Goal: Check status: Check status

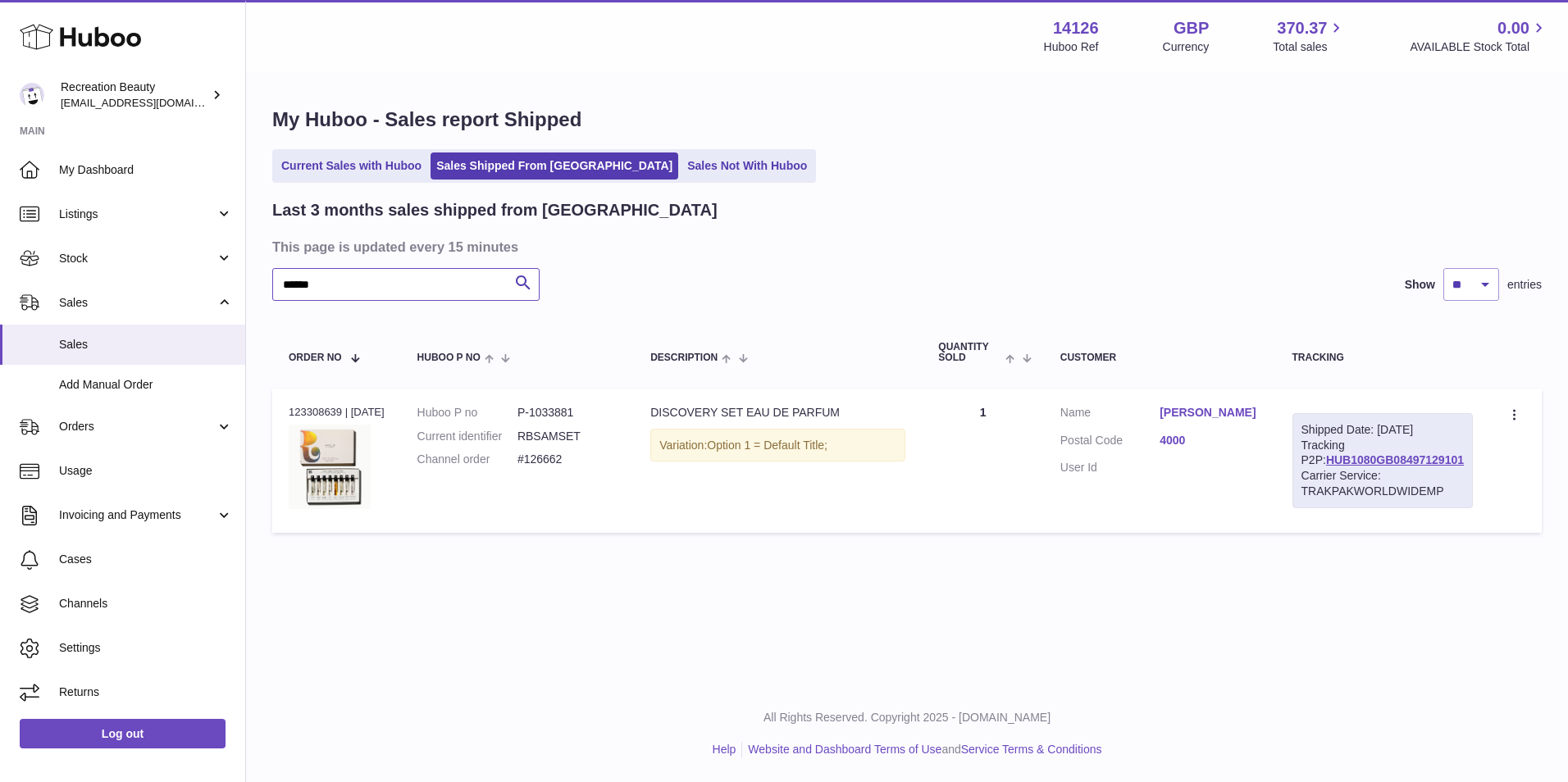
drag, startPoint x: 330, startPoint y: 282, endPoint x: 263, endPoint y: 266, distance: 68.9
click at [263, 266] on div "My Huboo - Sales report Shipped Current Sales with Huboo Sales Shipped From [GE…" at bounding box center [907, 323] width 1322 height 500
type input "******"
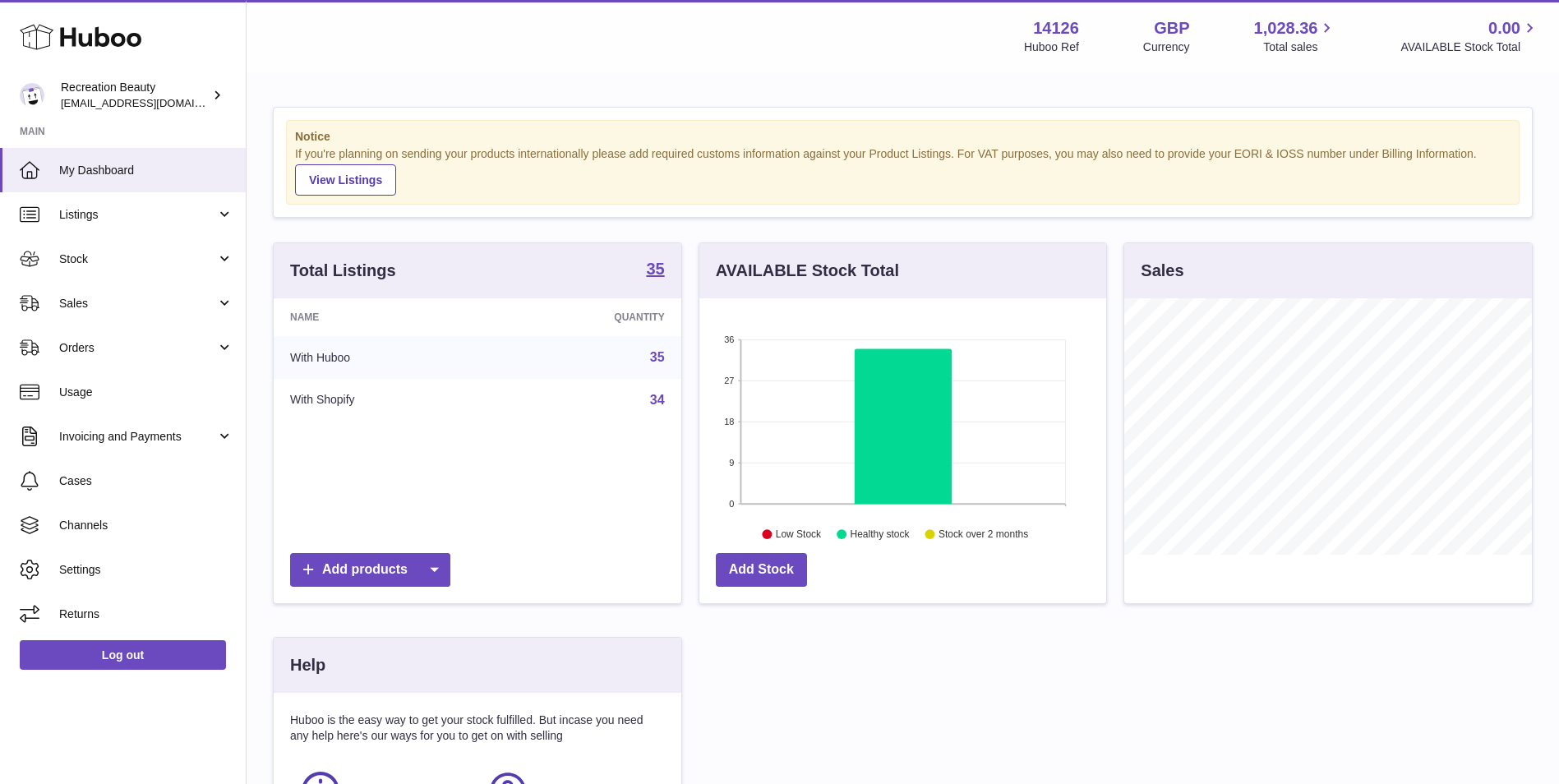
scroll to position [256, 407]
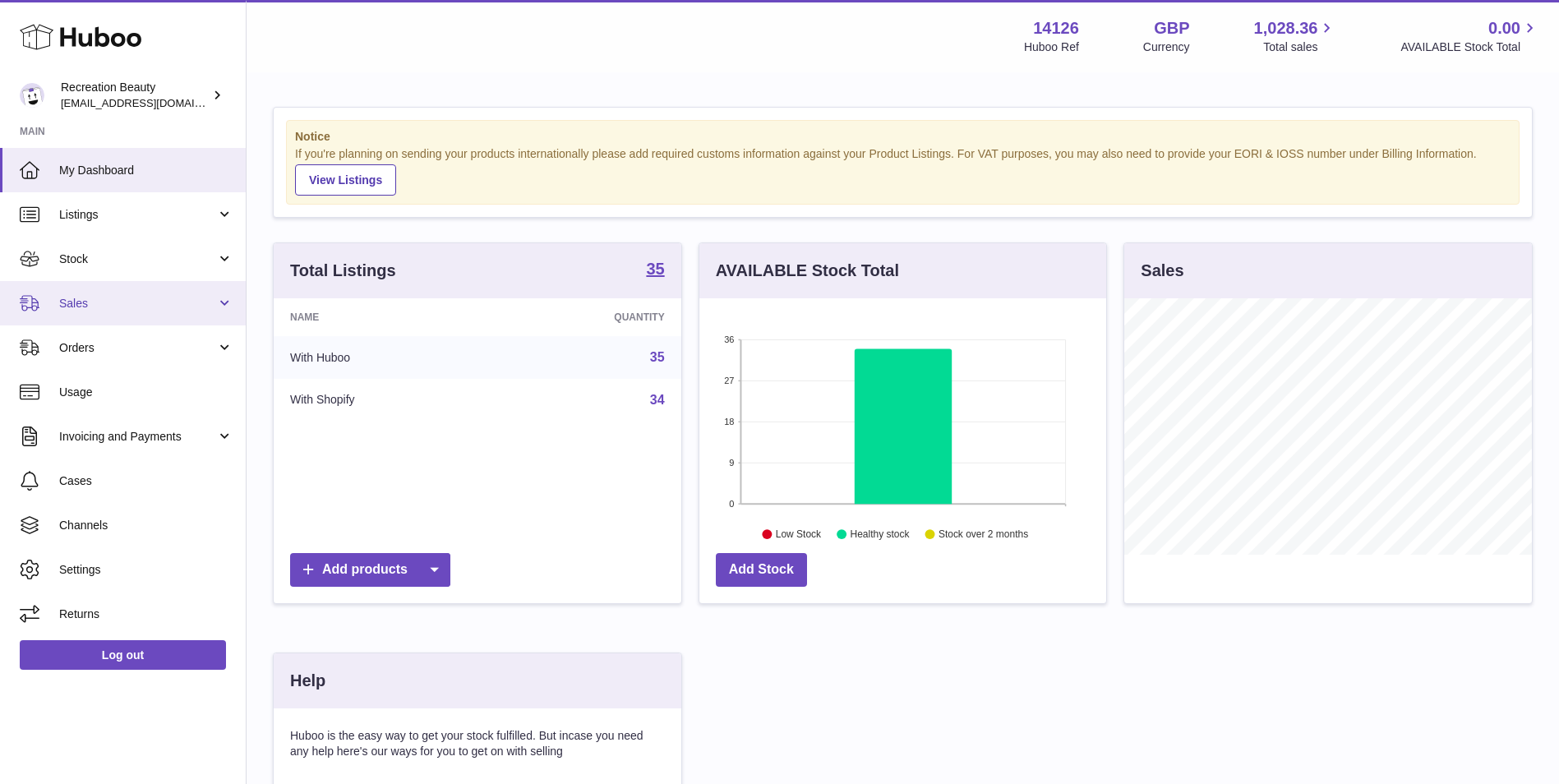
click at [195, 306] on span "Sales" at bounding box center [138, 304] width 157 height 16
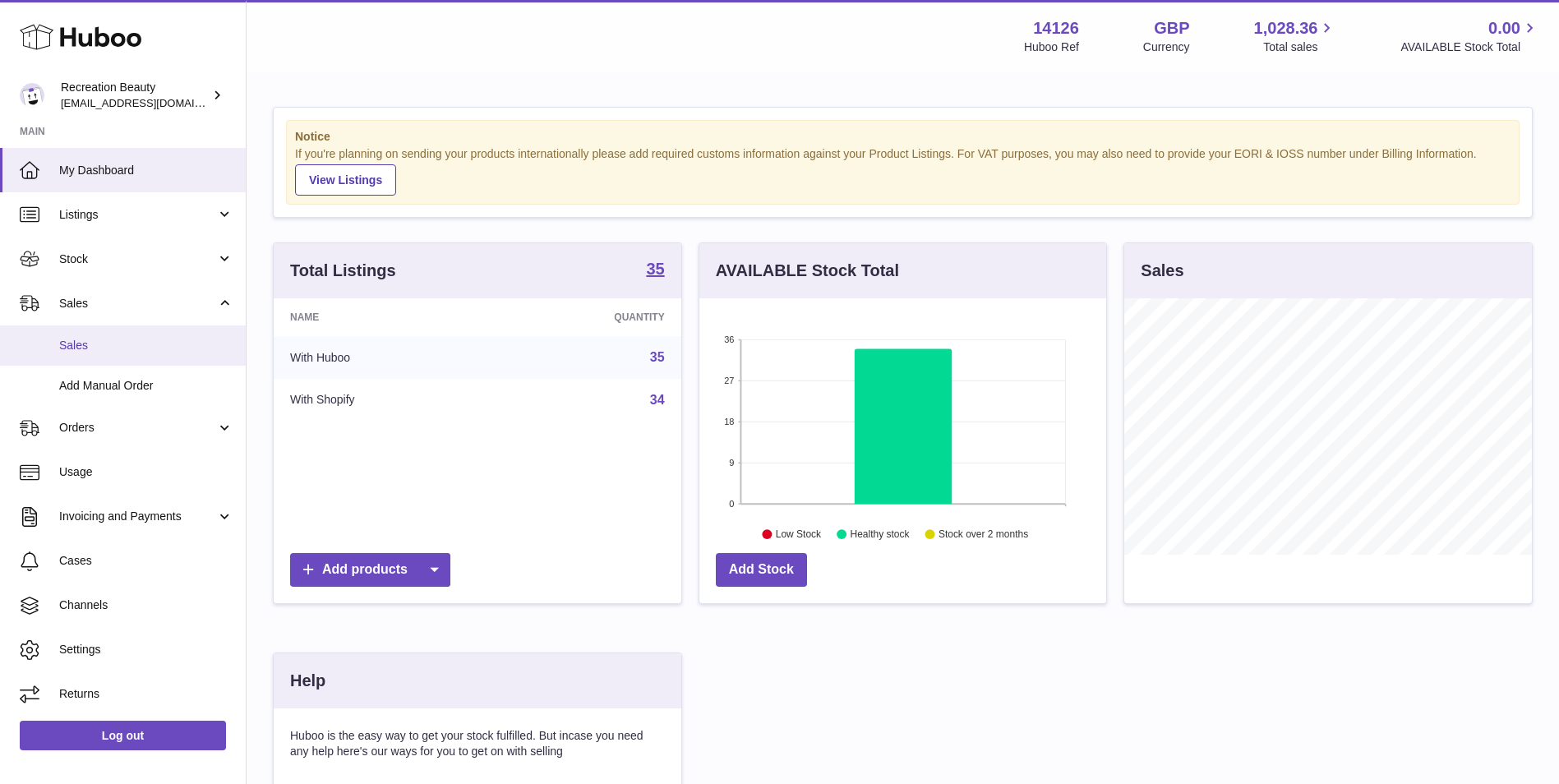
click at [148, 348] on span "Sales" at bounding box center [147, 346] width 174 height 16
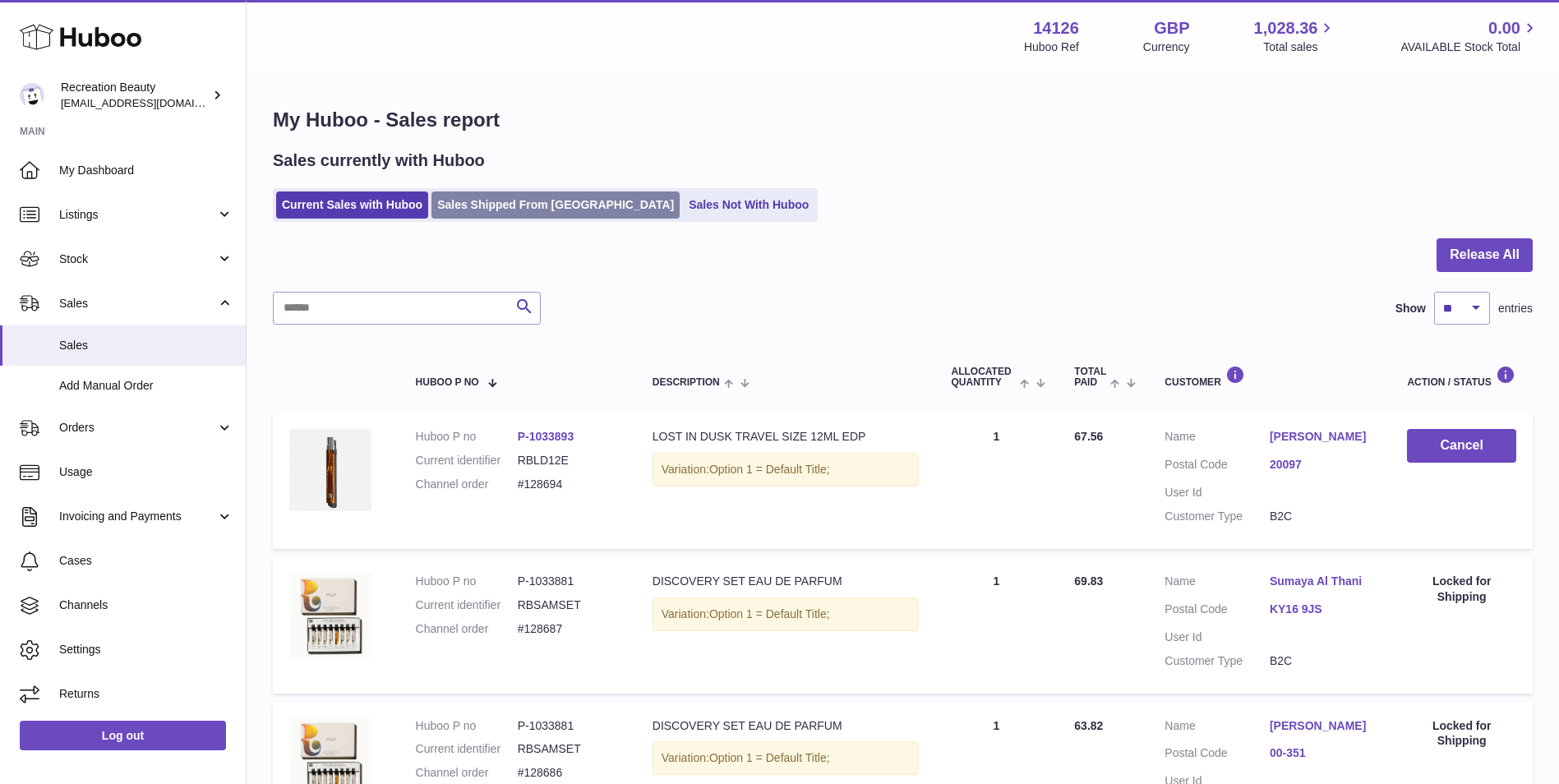
click at [481, 200] on link "Sales Shipped From [GEOGRAPHIC_DATA]" at bounding box center [556, 204] width 248 height 27
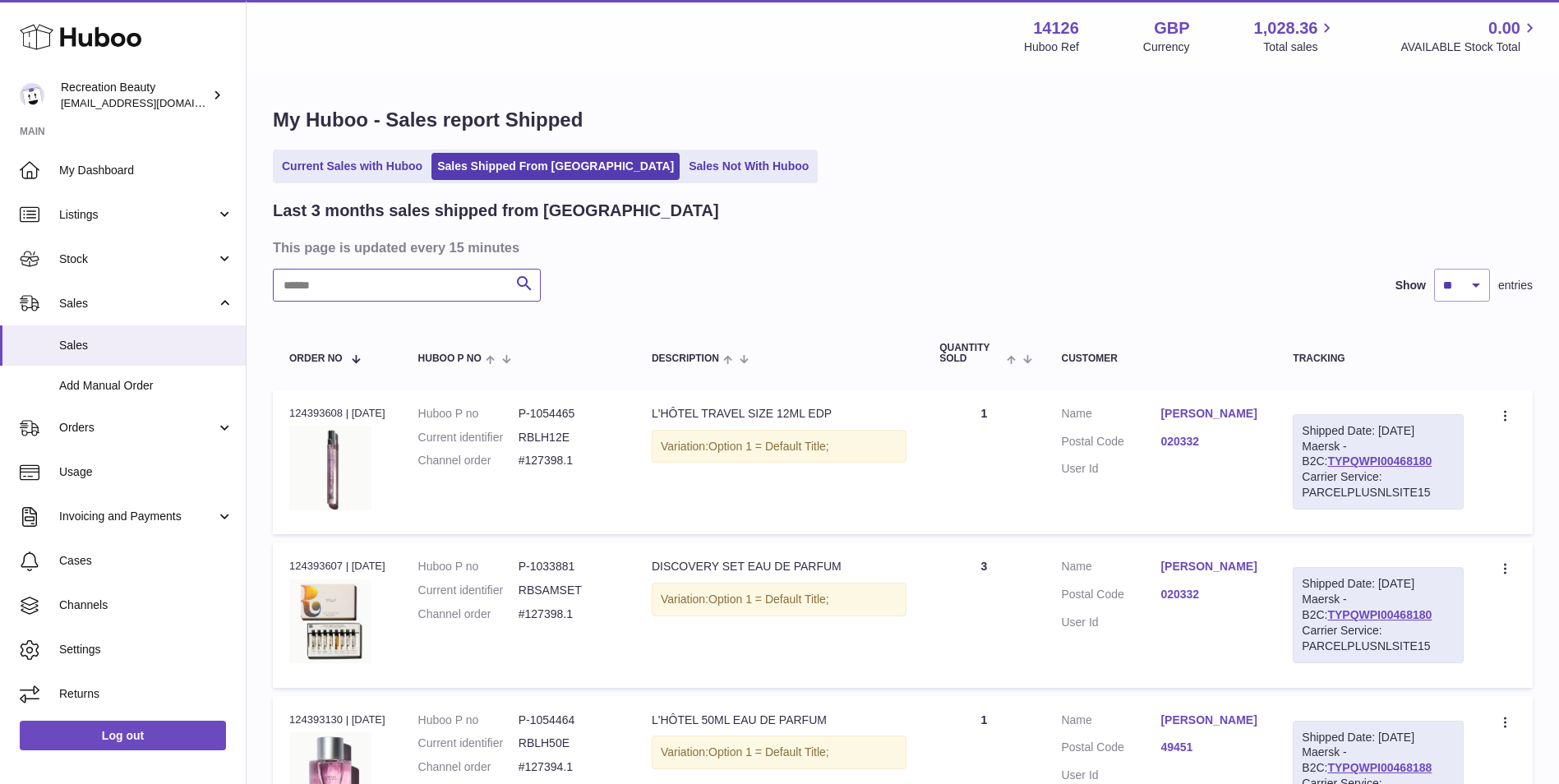
click at [448, 278] on input "text" at bounding box center [406, 285] width 268 height 33
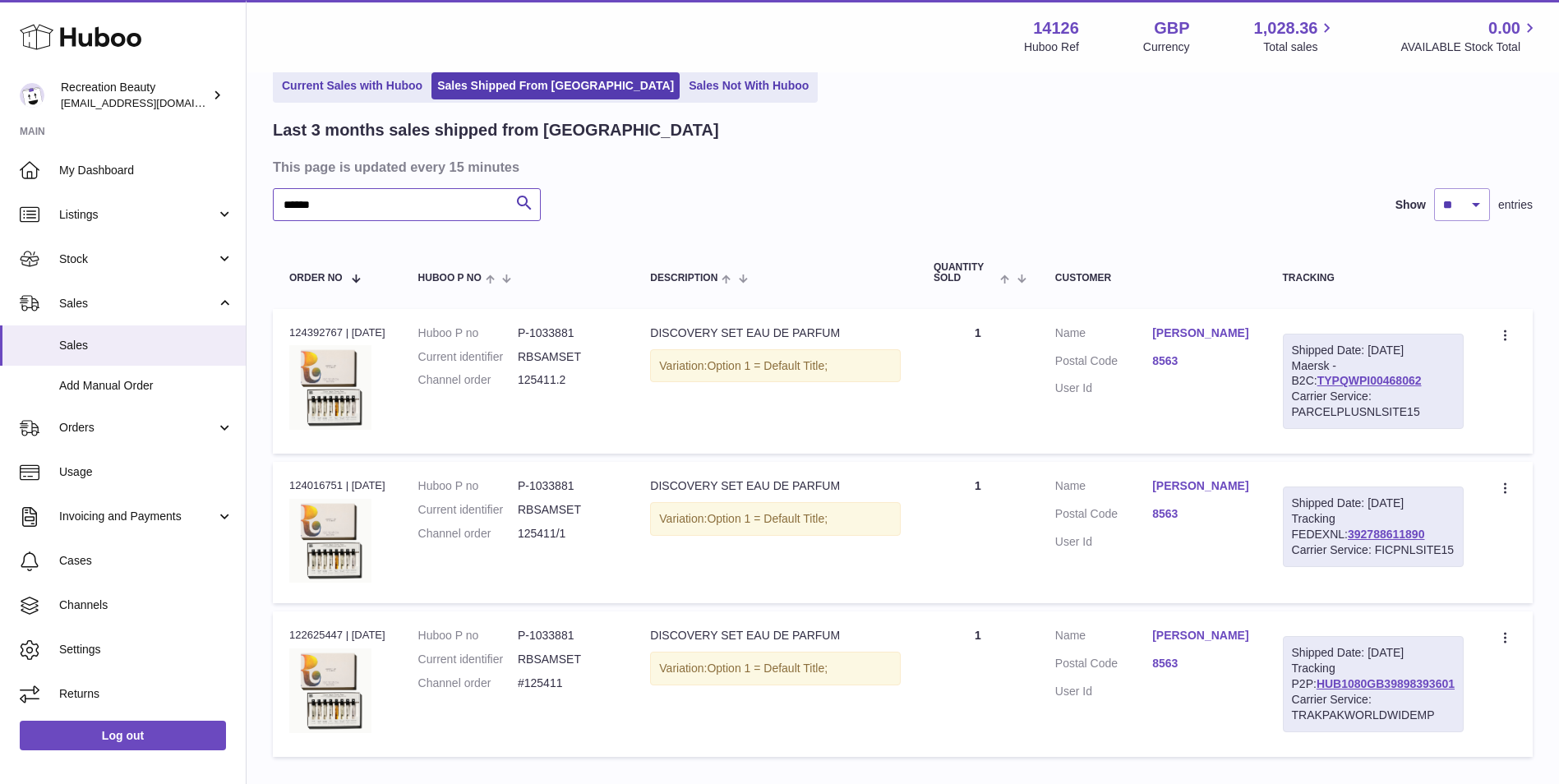
scroll to position [79, 0]
type input "******"
click at [1329, 388] on link "TYPQWPI00468062" at bounding box center [1369, 380] width 104 height 13
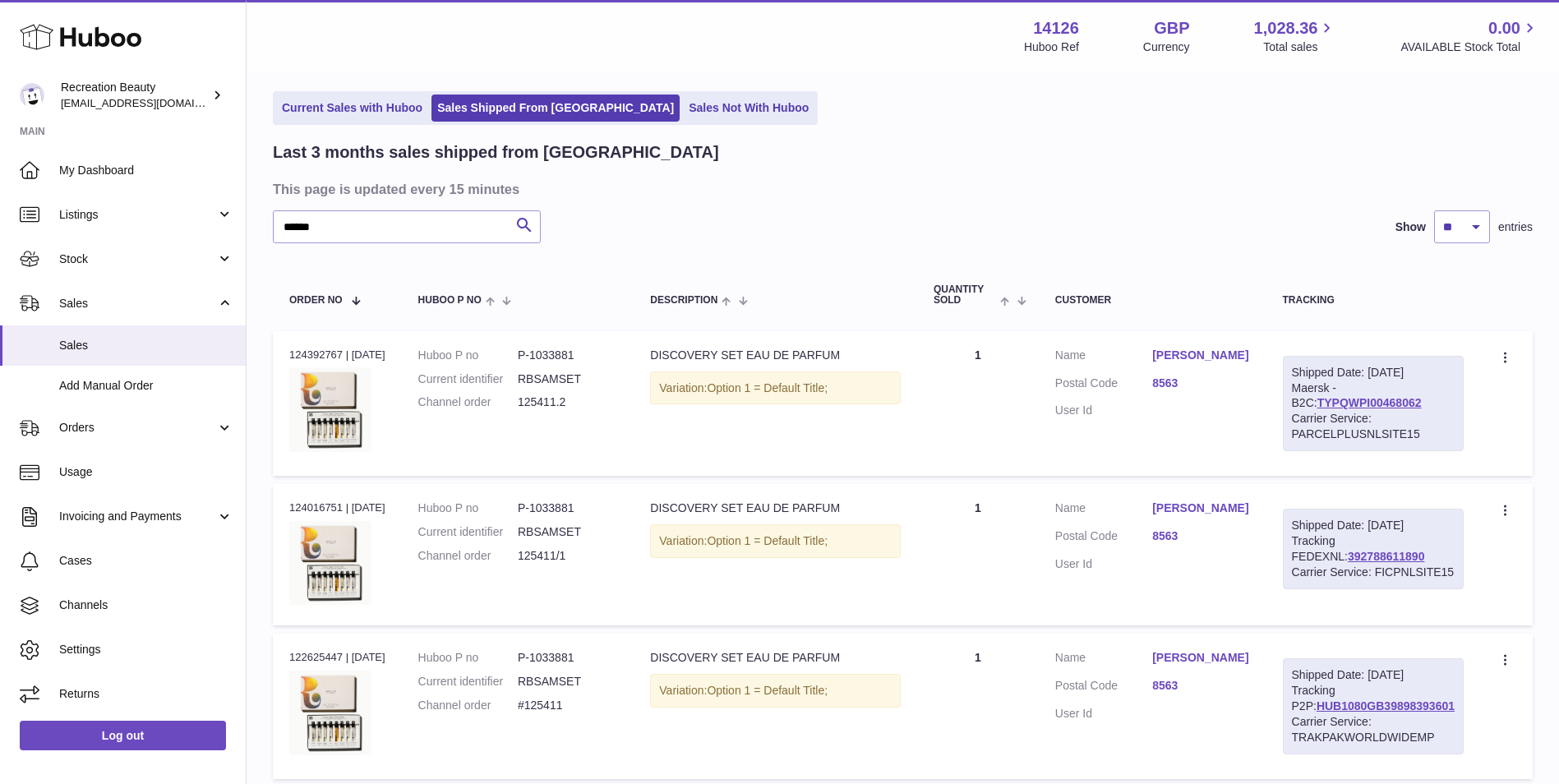
scroll to position [58, 0]
